Goal: Information Seeking & Learning: Understand process/instructions

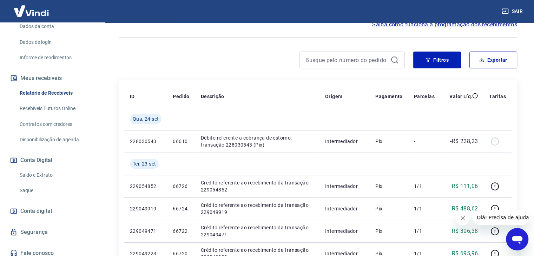
scroll to position [117, 0]
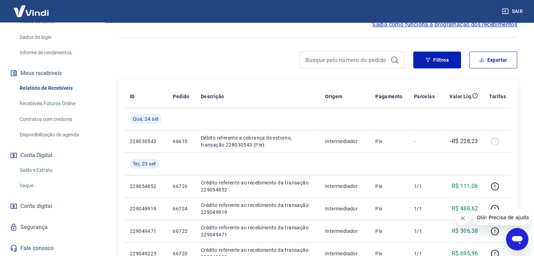
click at [40, 171] on link "Saldo e Extrato" at bounding box center [57, 170] width 80 height 14
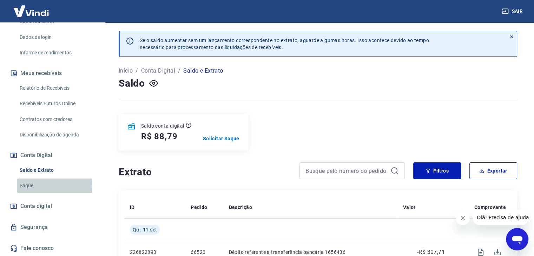
click at [35, 187] on link "Saque" at bounding box center [57, 186] width 80 height 14
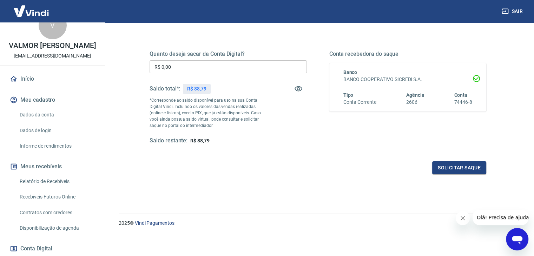
scroll to position [12, 0]
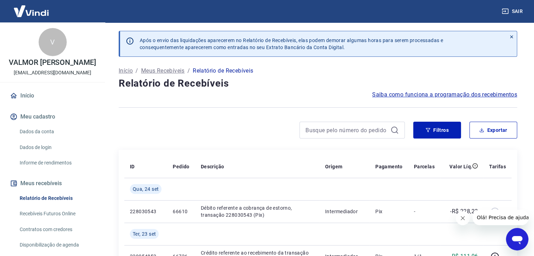
drag, startPoint x: 250, startPoint y: 40, endPoint x: 387, endPoint y: 48, distance: 137.5
click at [387, 48] on p "Após o envio das liquidações aparecerem no Relatório de Recebíveis, elas podem …" at bounding box center [291, 44] width 303 height 14
click at [412, 96] on span "Saiba como funciona a programação dos recebimentos" at bounding box center [444, 95] width 145 height 8
